Goal: Task Accomplishment & Management: Use online tool/utility

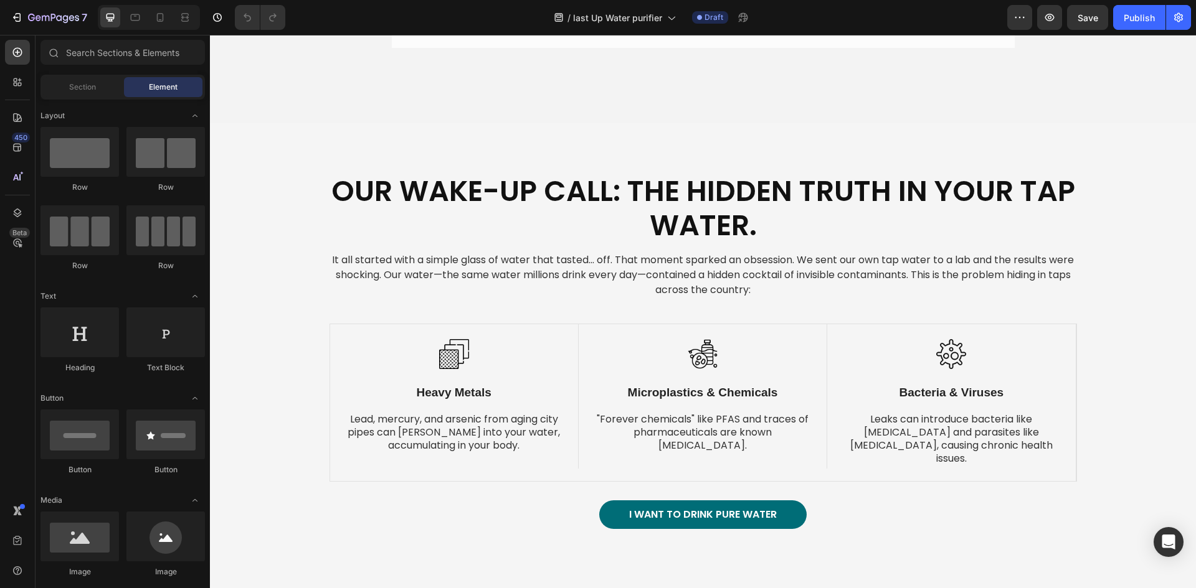
scroll to position [374, 0]
click at [706, 236] on h2 "Our Wake-Up Call: The Hidden Truth in Your Tap Water." at bounding box center [702, 207] width 747 height 71
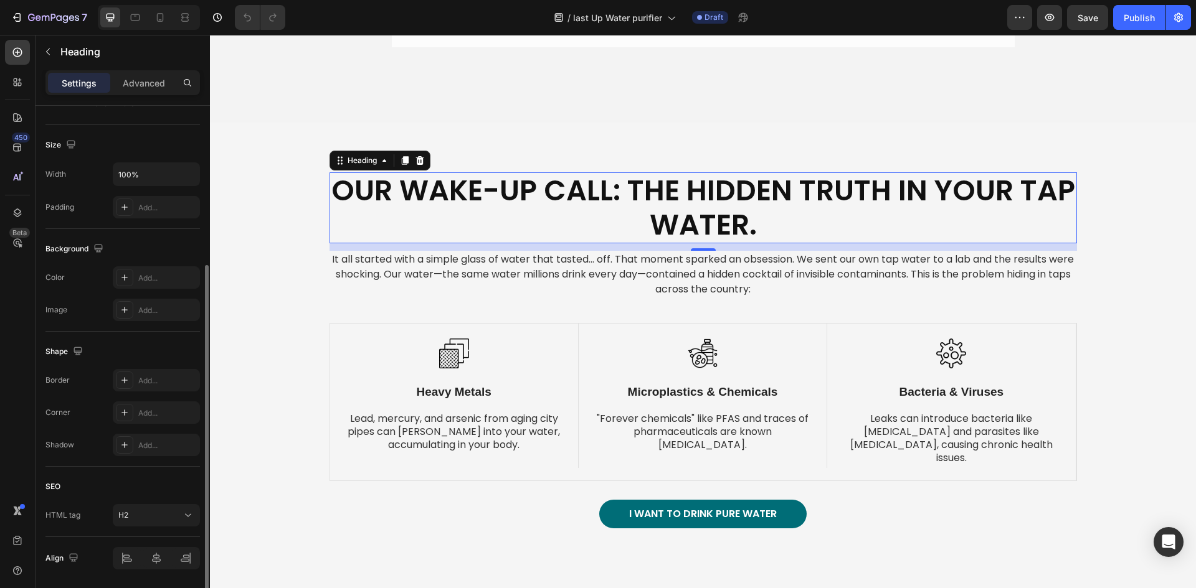
scroll to position [290, 0]
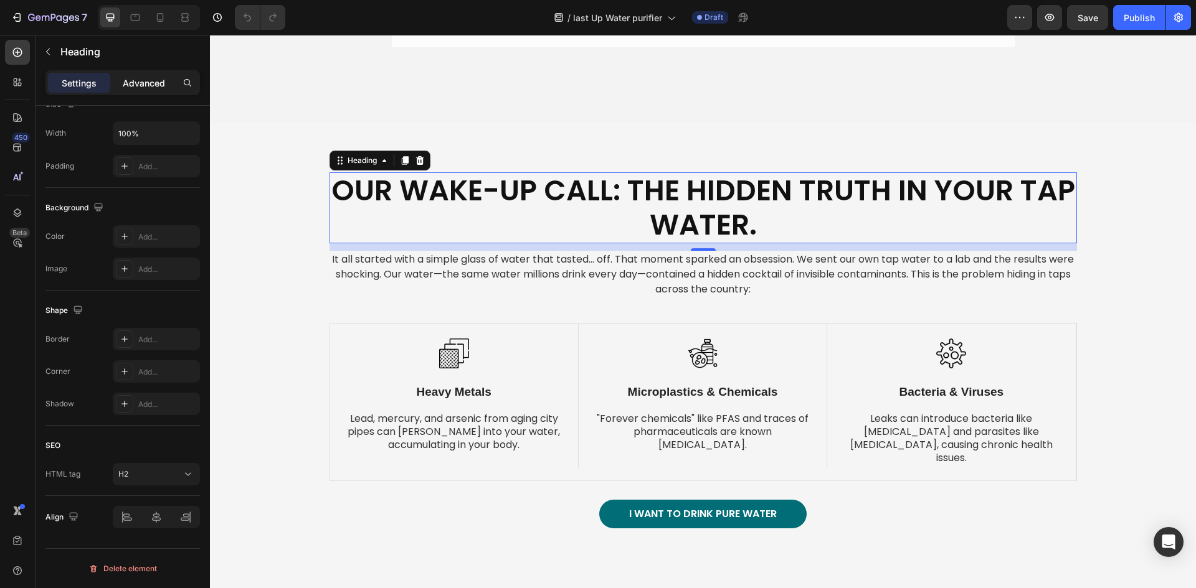
click at [154, 80] on p "Advanced" at bounding box center [144, 83] width 42 height 13
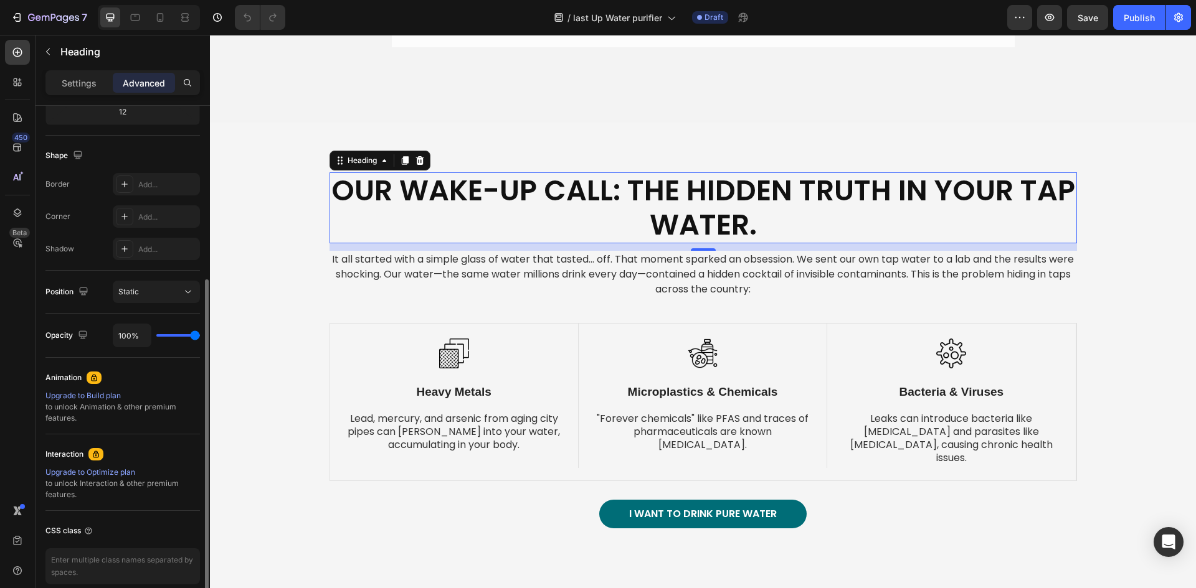
scroll to position [346, 0]
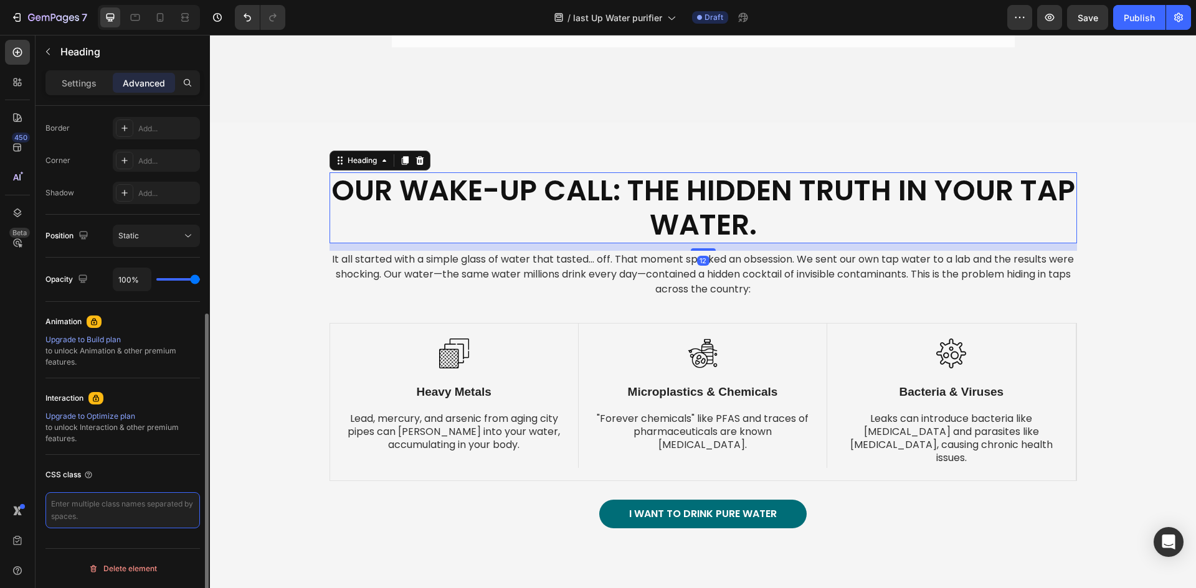
click at [68, 514] on textarea at bounding box center [122, 511] width 154 height 36
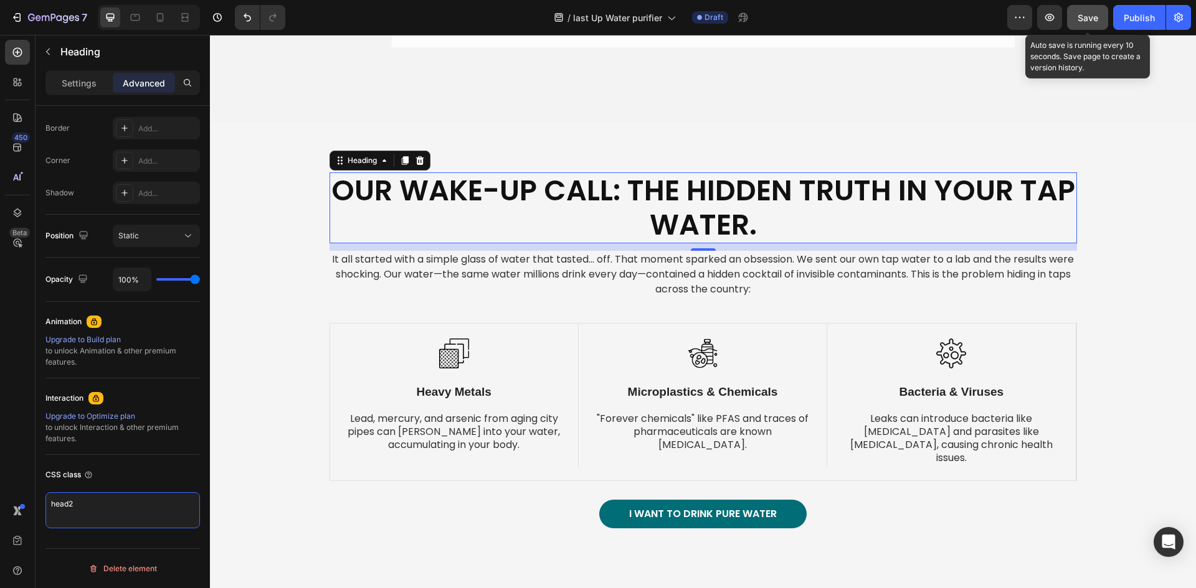
type textarea "head2"
drag, startPoint x: 1083, startPoint y: 16, endPoint x: 839, endPoint y: 76, distance: 251.5
click at [1083, 16] on span "Save" at bounding box center [1087, 17] width 21 height 11
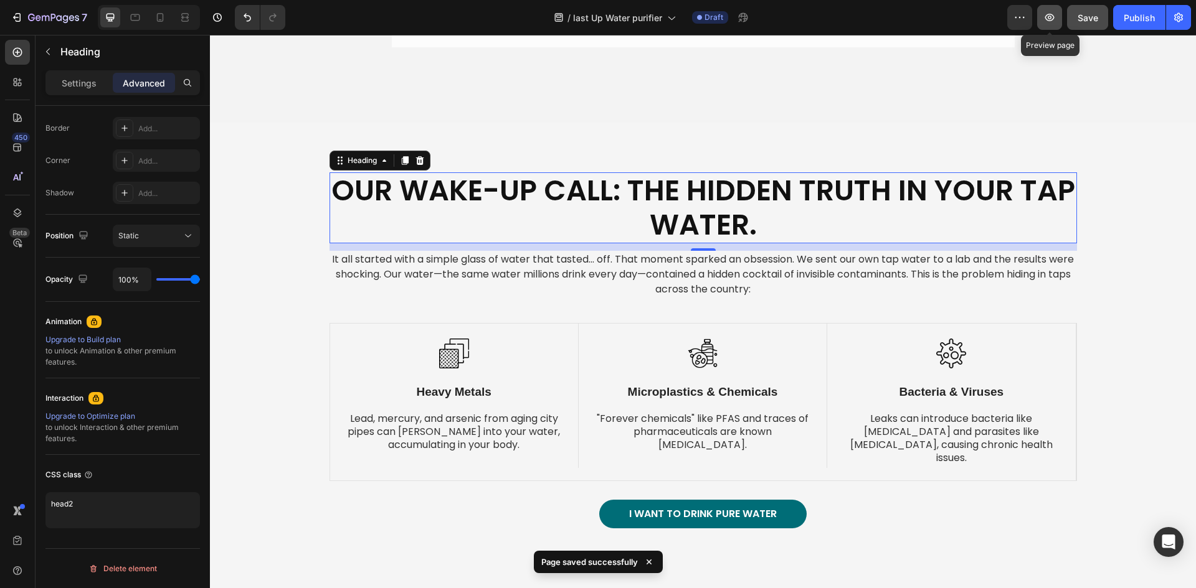
click at [1049, 19] on icon "button" at bounding box center [1049, 17] width 9 height 7
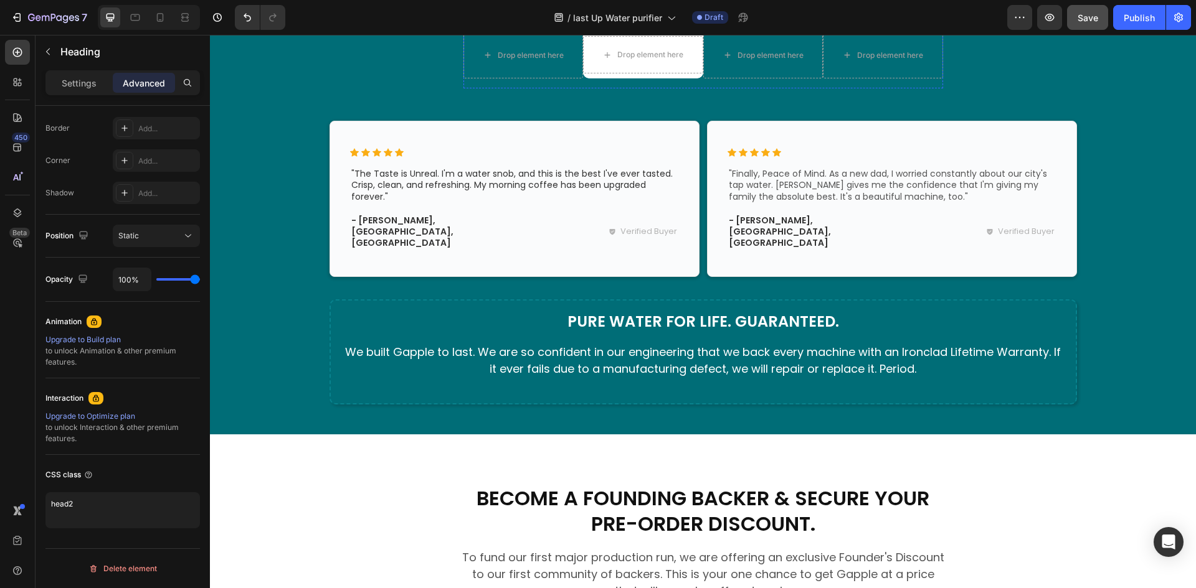
scroll to position [2117, 0]
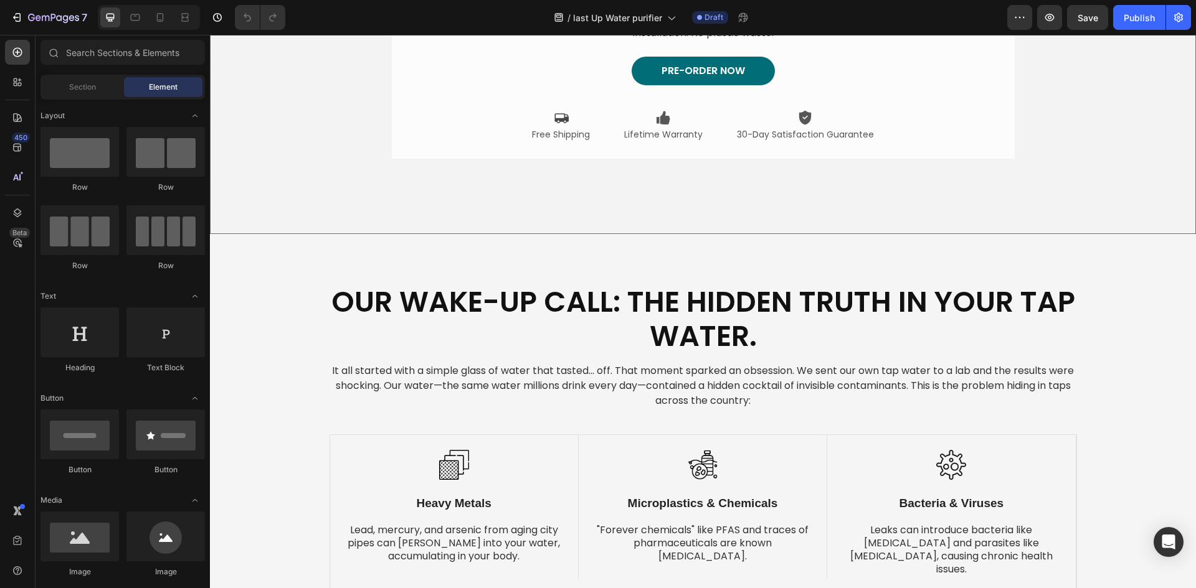
scroll to position [311, 0]
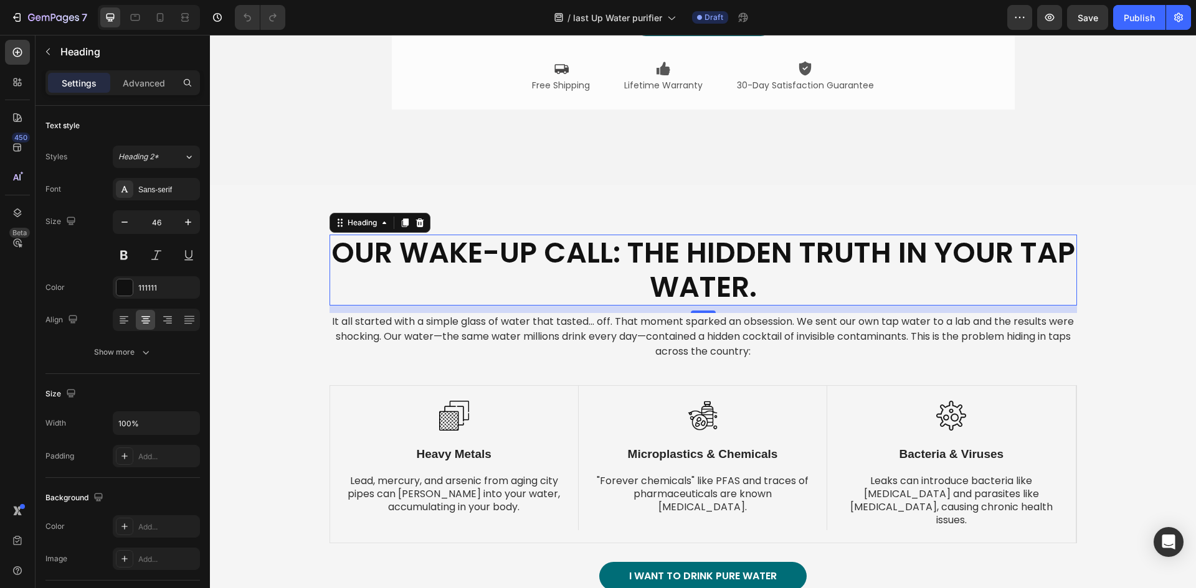
click at [575, 271] on h2 "Our Wake-Up Call: The Hidden Truth in Your Tap Water." at bounding box center [702, 270] width 747 height 71
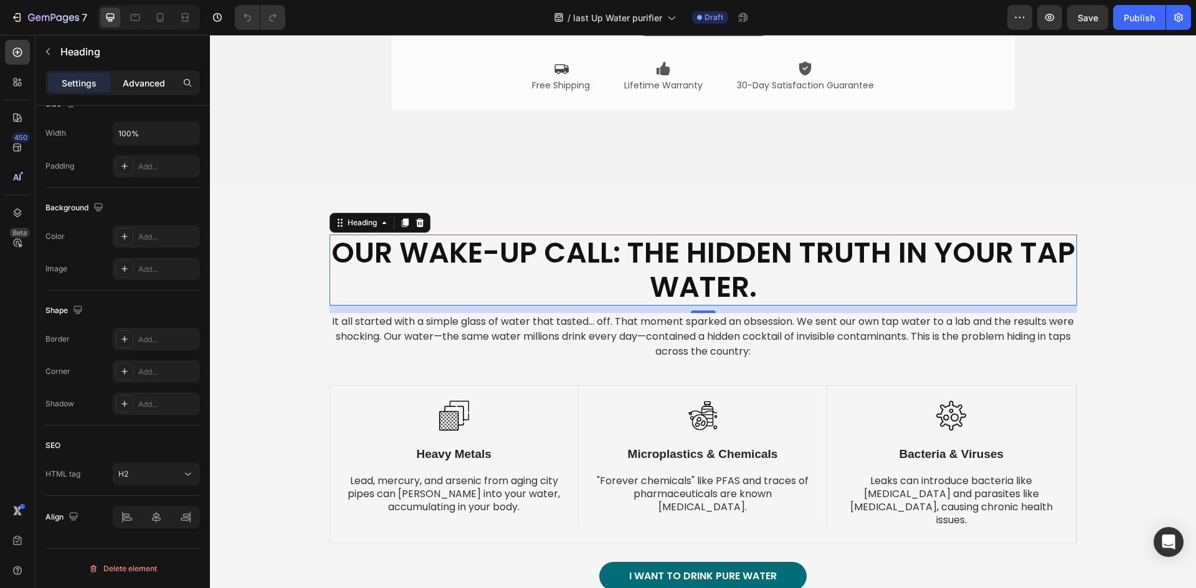
click at [150, 86] on p "Advanced" at bounding box center [144, 83] width 42 height 13
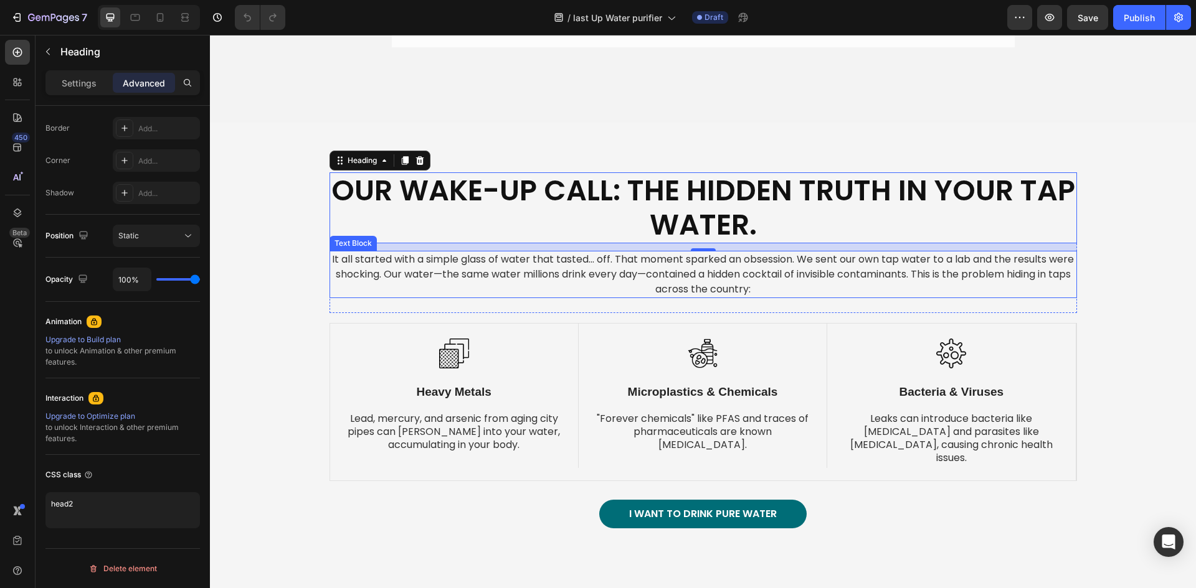
scroll to position [0, 0]
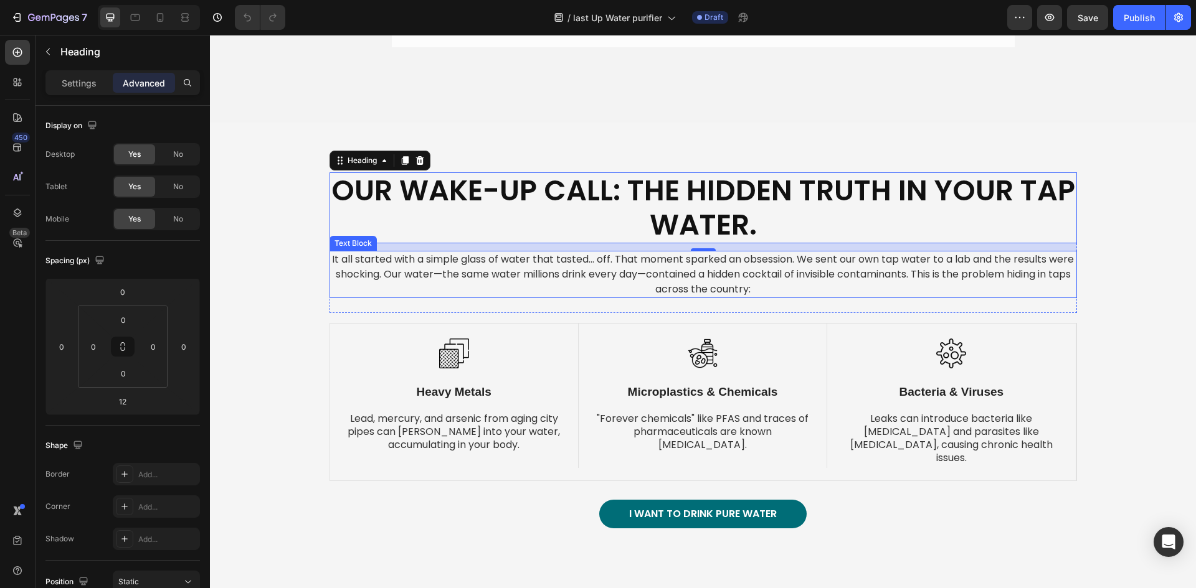
click at [482, 265] on p "It all started with a simple glass of water that tasted... off. That moment spa…" at bounding box center [703, 274] width 745 height 45
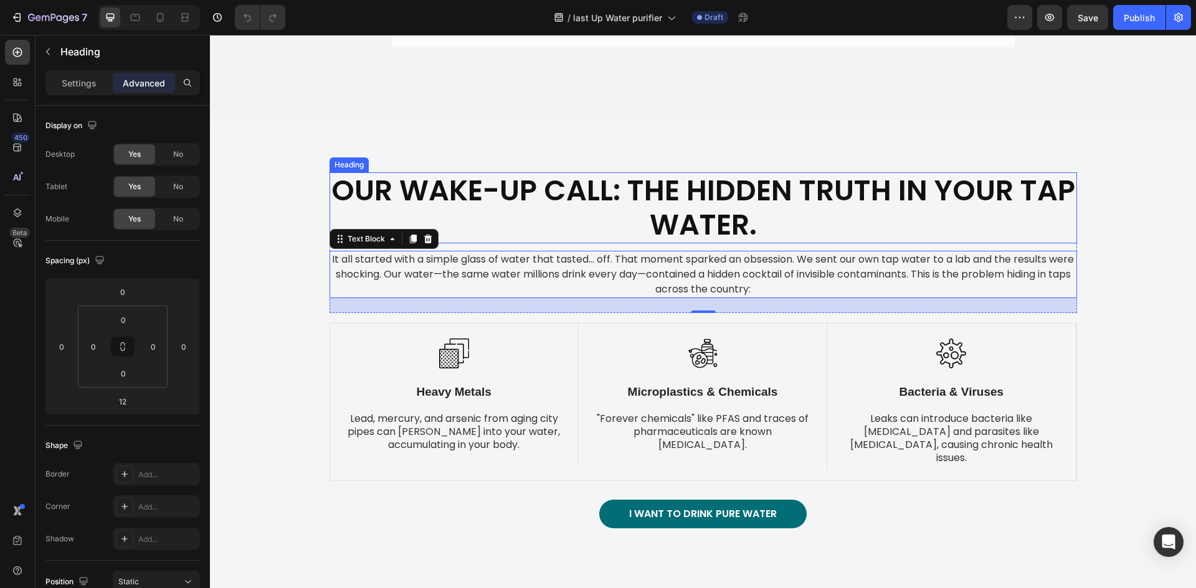
click at [573, 189] on h2 "Our Wake-Up Call: The Hidden Truth in Your Tap Water." at bounding box center [702, 207] width 747 height 71
